Goal: Task Accomplishment & Management: Manage account settings

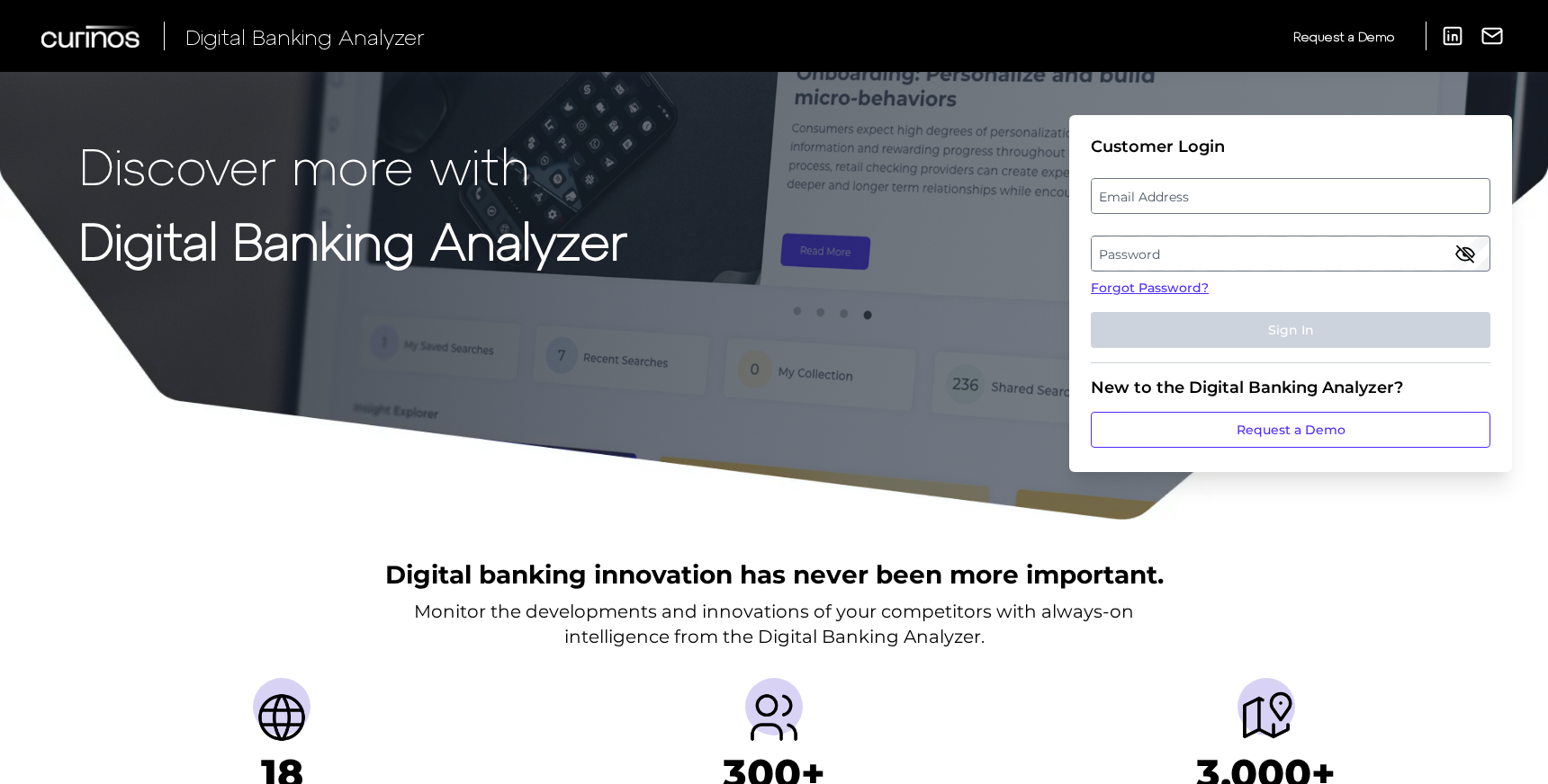
click at [1140, 186] on label "Email Address" at bounding box center [1289, 196] width 397 height 32
click at [1140, 186] on input "email" at bounding box center [1291, 196] width 400 height 36
click at [1336, 193] on input "[EMAIL_ADDRESS][DOMAIN_NAME]," at bounding box center [1291, 196] width 400 height 36
type input "[EMAIL_ADDRESS][DOMAIN_NAME]"
click at [1380, 259] on label "Password" at bounding box center [1289, 254] width 397 height 32
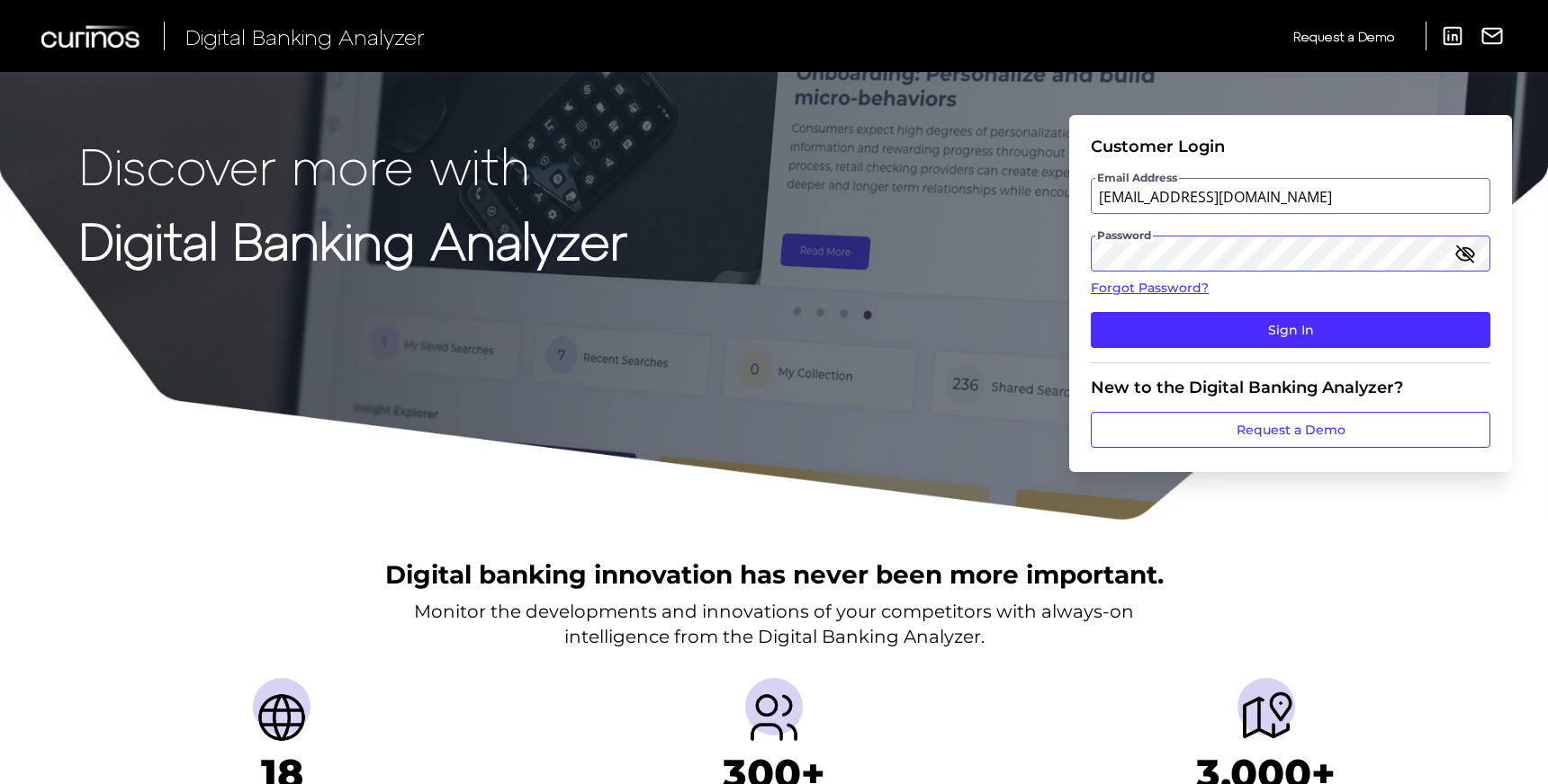
click at [1091, 313] on button "Sign In" at bounding box center [1291, 331] width 400 height 36
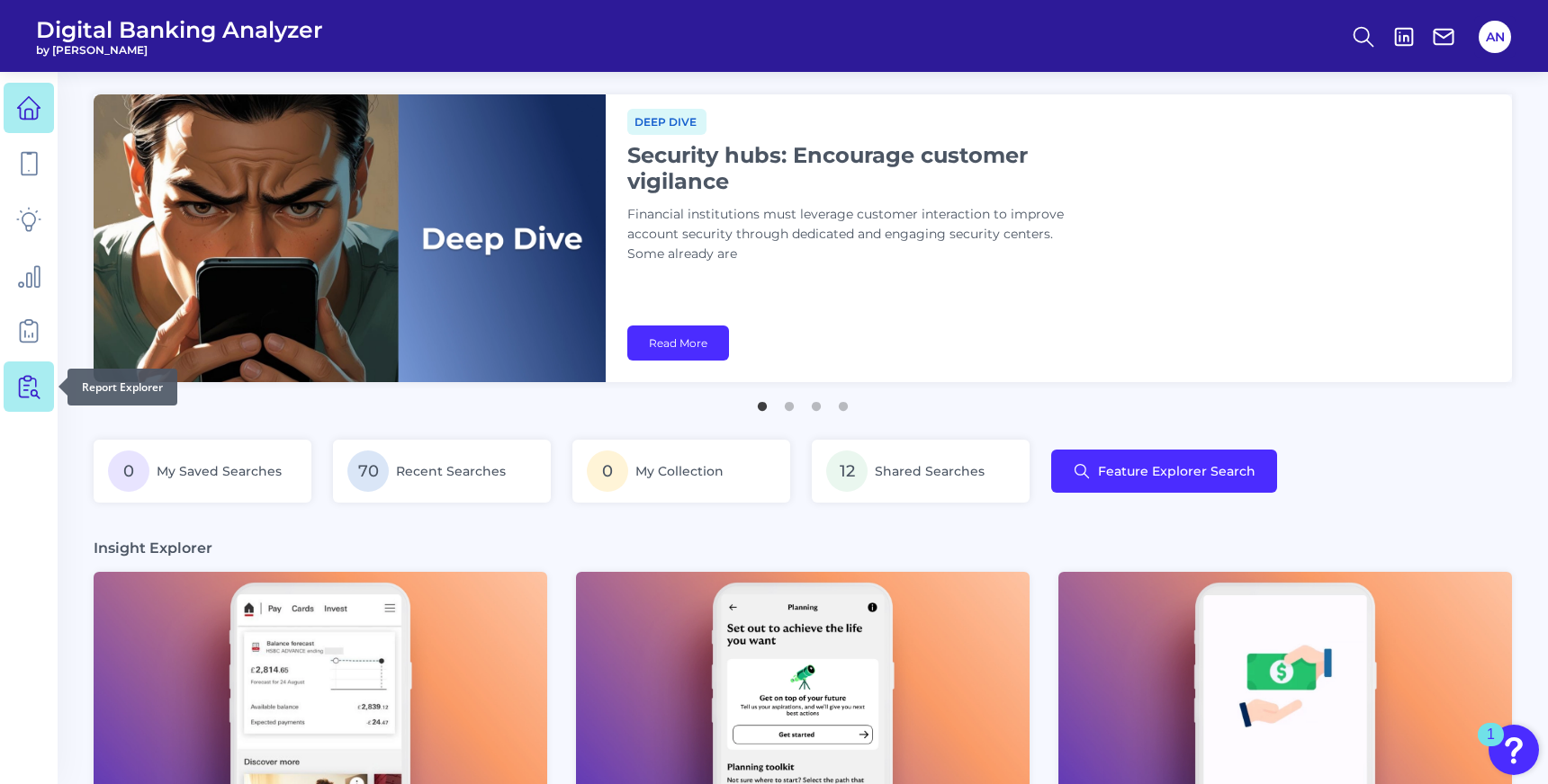
click at [20, 389] on icon at bounding box center [24, 388] width 9 height 19
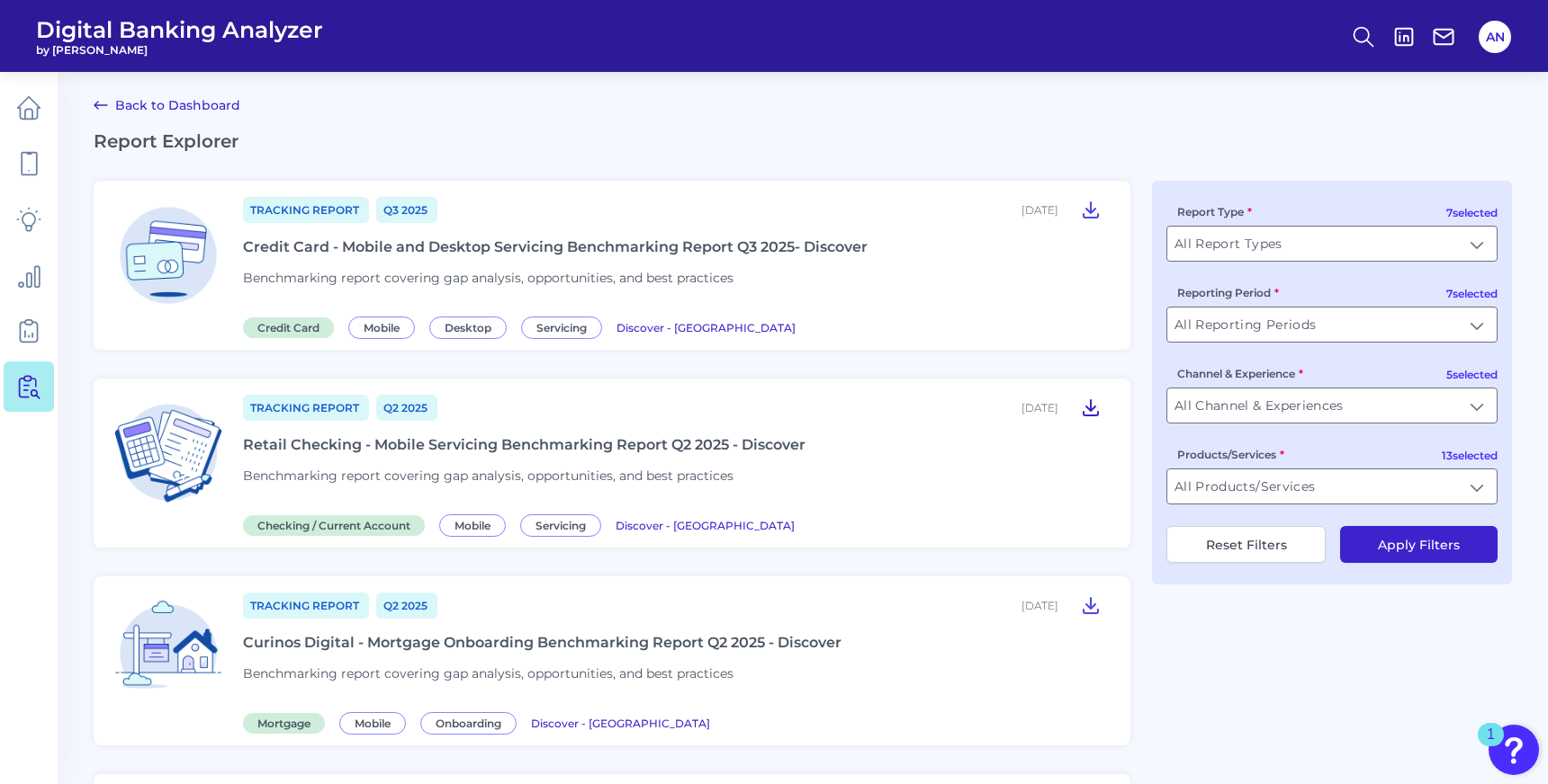
click at [1089, 411] on icon at bounding box center [1091, 407] width 22 height 22
